Goal: Share content

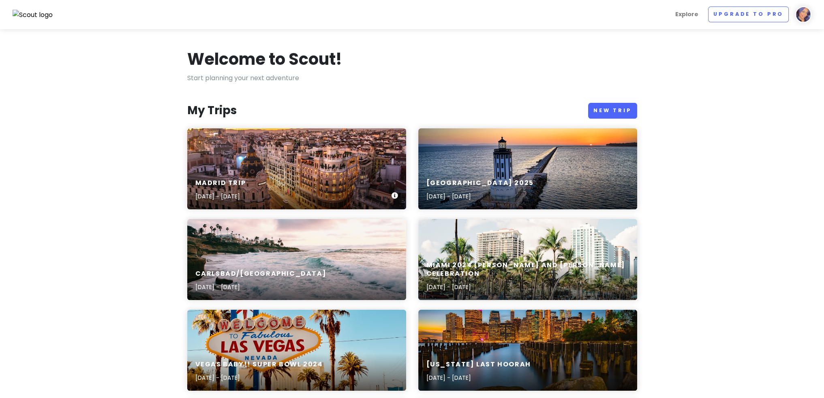
click at [282, 151] on div "Madrid Trip [DATE] - [DATE]" at bounding box center [296, 169] width 219 height 81
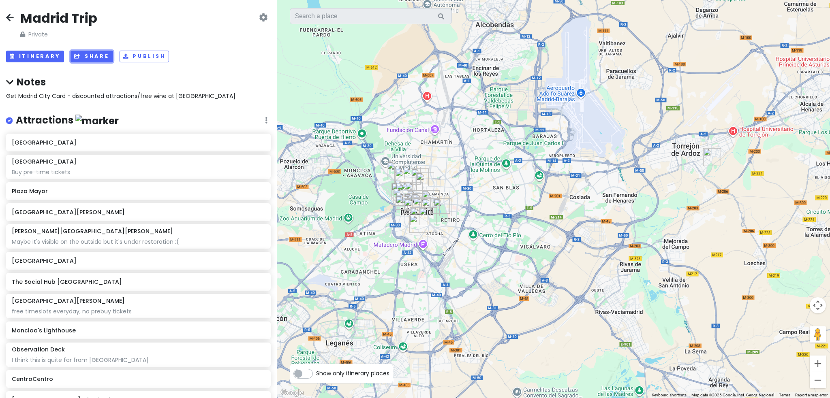
click at [92, 51] on button "Share" at bounding box center [92, 57] width 42 height 12
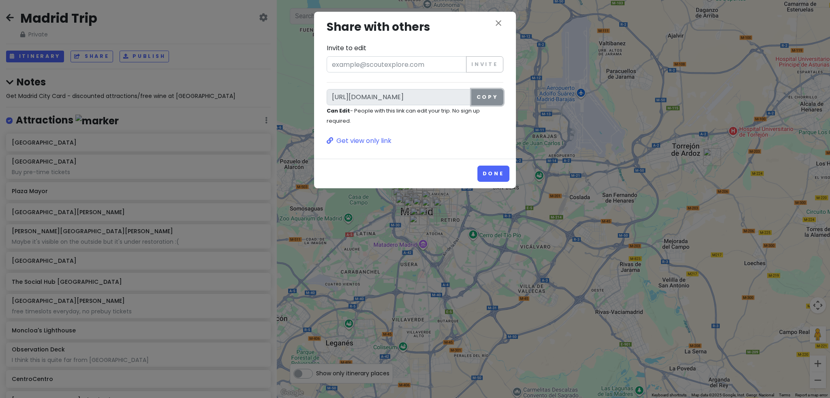
click at [493, 102] on button "Copy" at bounding box center [487, 97] width 32 height 16
click at [500, 171] on button "Done" at bounding box center [494, 174] width 32 height 16
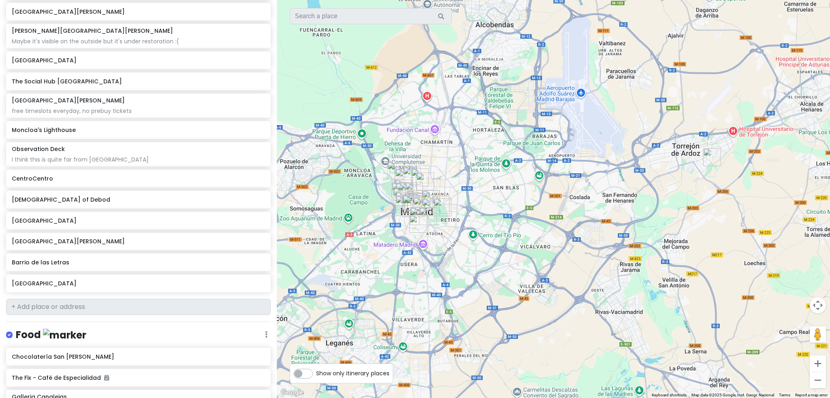
scroll to position [79, 0]
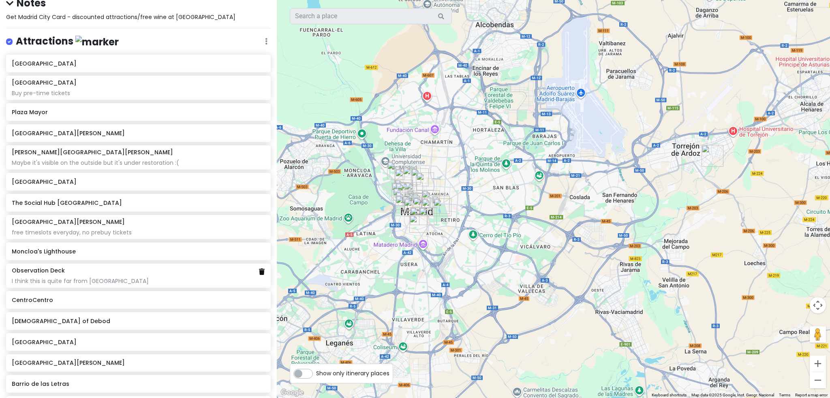
click at [259, 269] on icon at bounding box center [262, 272] width 6 height 6
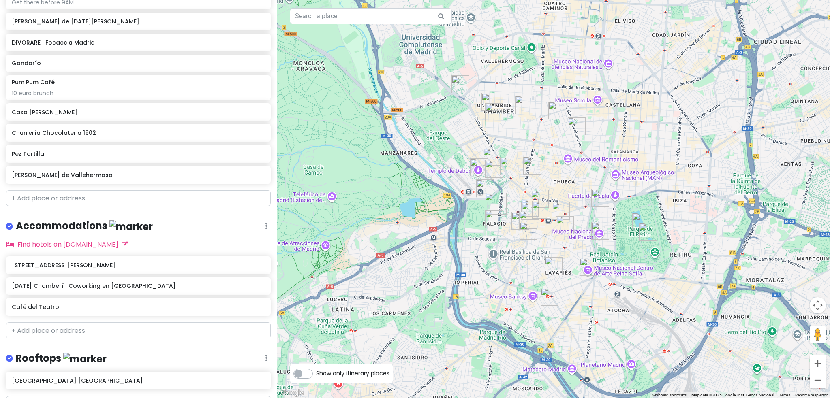
scroll to position [619, 0]
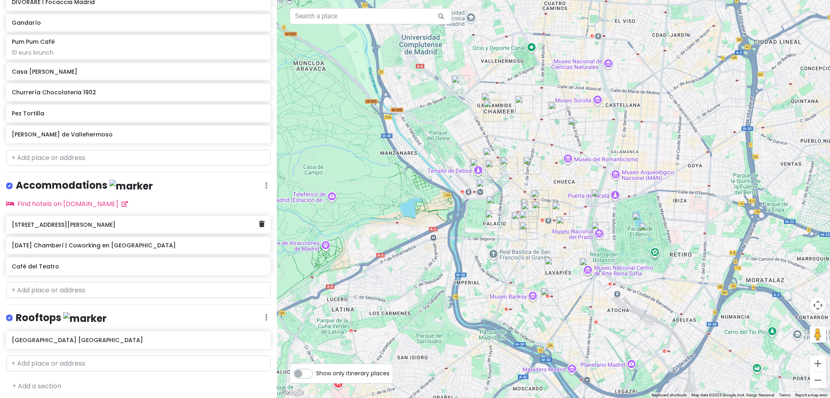
click at [152, 221] on h6 "[STREET_ADDRESS][PERSON_NAME]" at bounding box center [135, 224] width 247 height 7
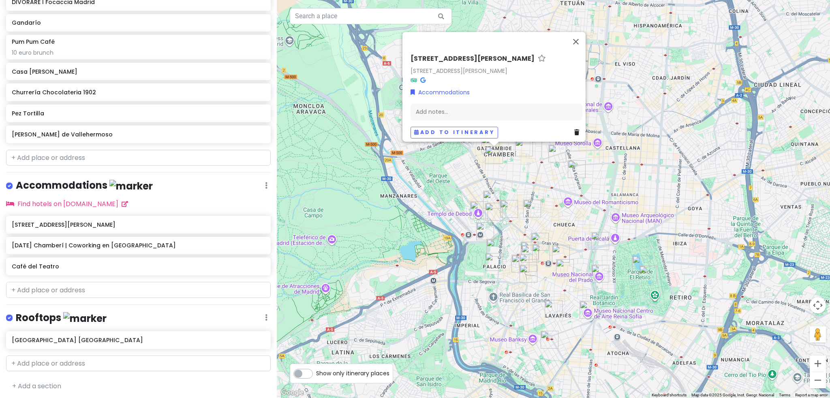
click at [743, 178] on div "C. de Andrés Mellado, 25 C. de Andrés Mellado, 25, Chamberí, 28015 Madrid, Spai…" at bounding box center [553, 199] width 553 height 398
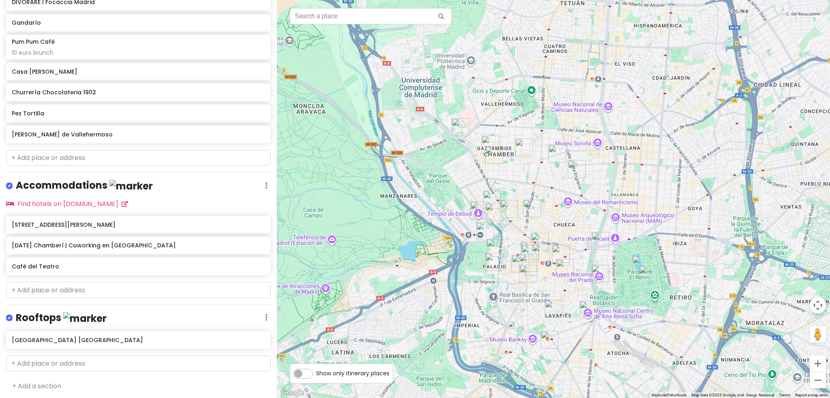
click at [484, 233] on img "The Social Hub Madrid" at bounding box center [485, 232] width 18 height 18
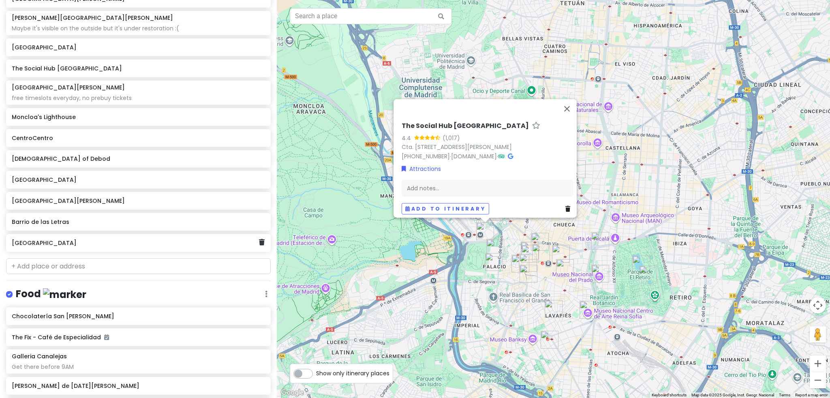
scroll to position [51, 0]
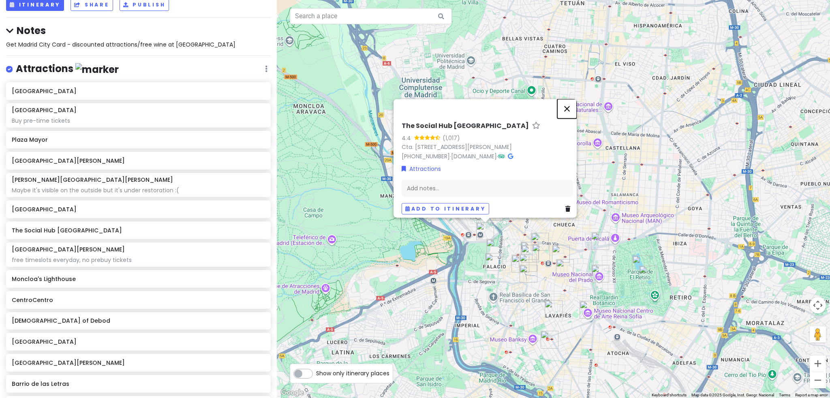
click at [574, 99] on button "Close" at bounding box center [566, 108] width 19 height 19
